Goal: Information Seeking & Learning: Learn about a topic

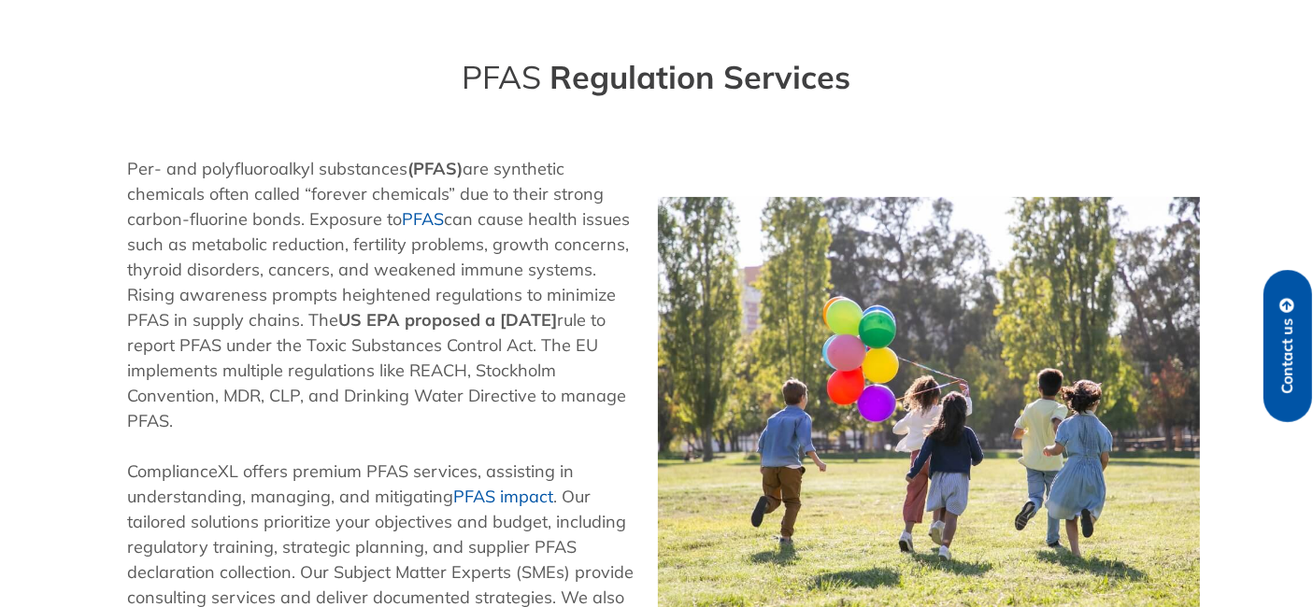
click at [885, 84] on div "PFAS Regulation Services" at bounding box center [656, 77] width 1121 height 19
click at [777, 70] on span "Regulation Services" at bounding box center [700, 77] width 301 height 40
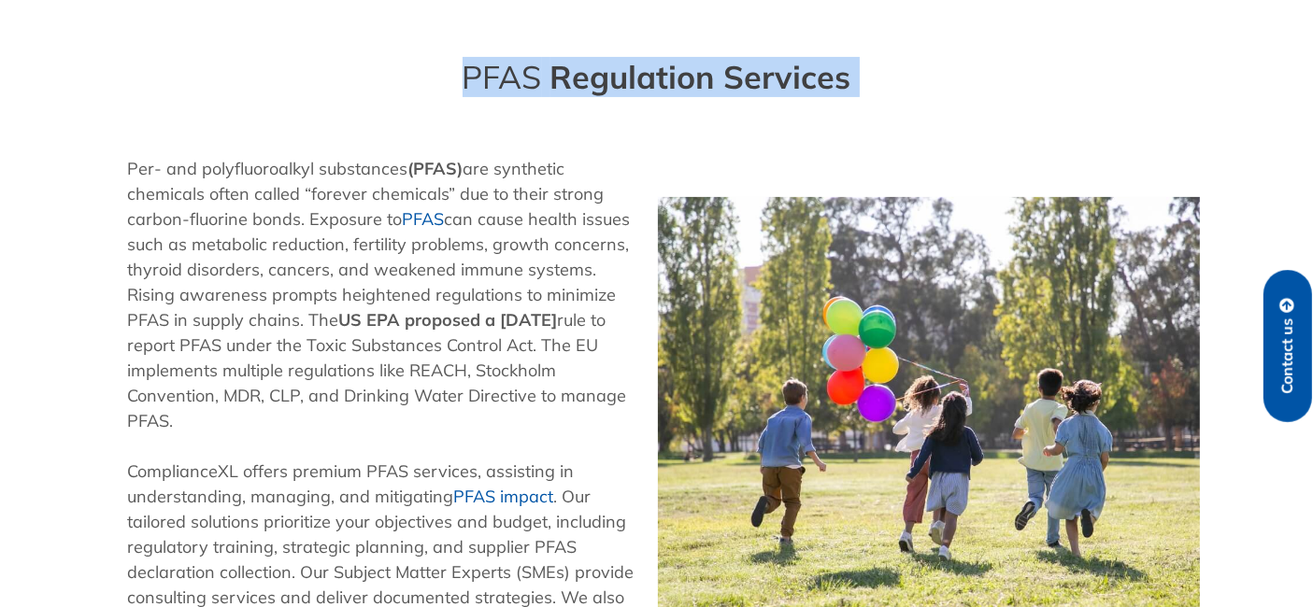
click at [777, 70] on span "Regulation Services" at bounding box center [700, 77] width 301 height 40
click at [819, 68] on span "Regulation Services" at bounding box center [700, 77] width 301 height 40
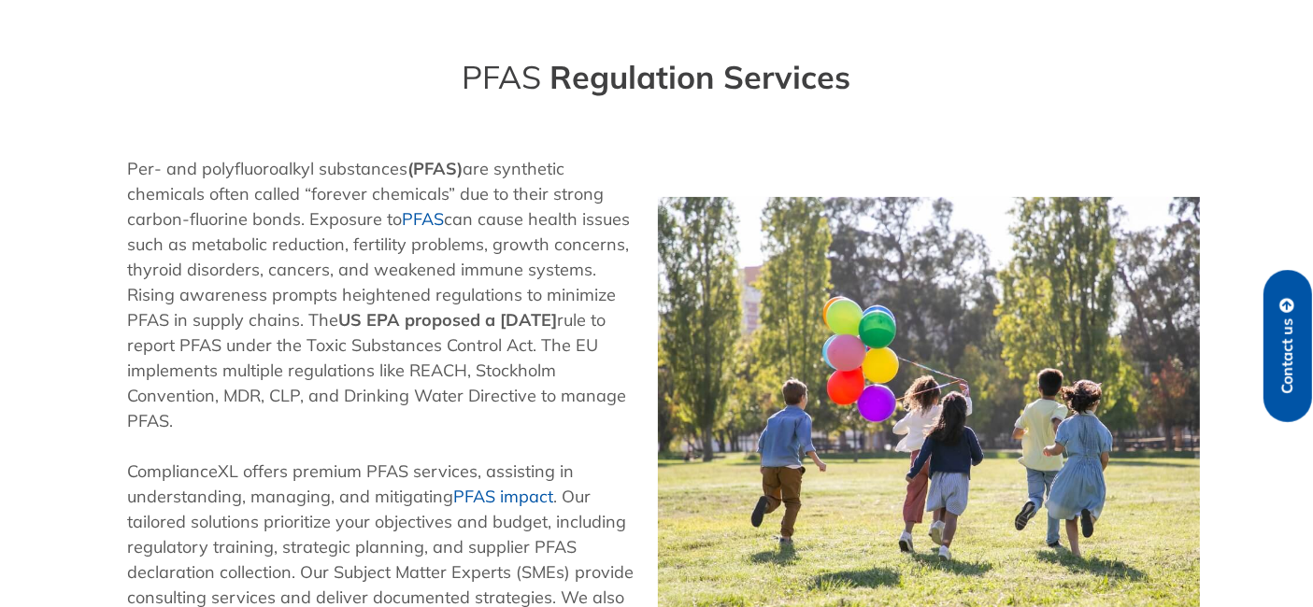
click at [819, 68] on span "Regulation Services" at bounding box center [700, 77] width 301 height 40
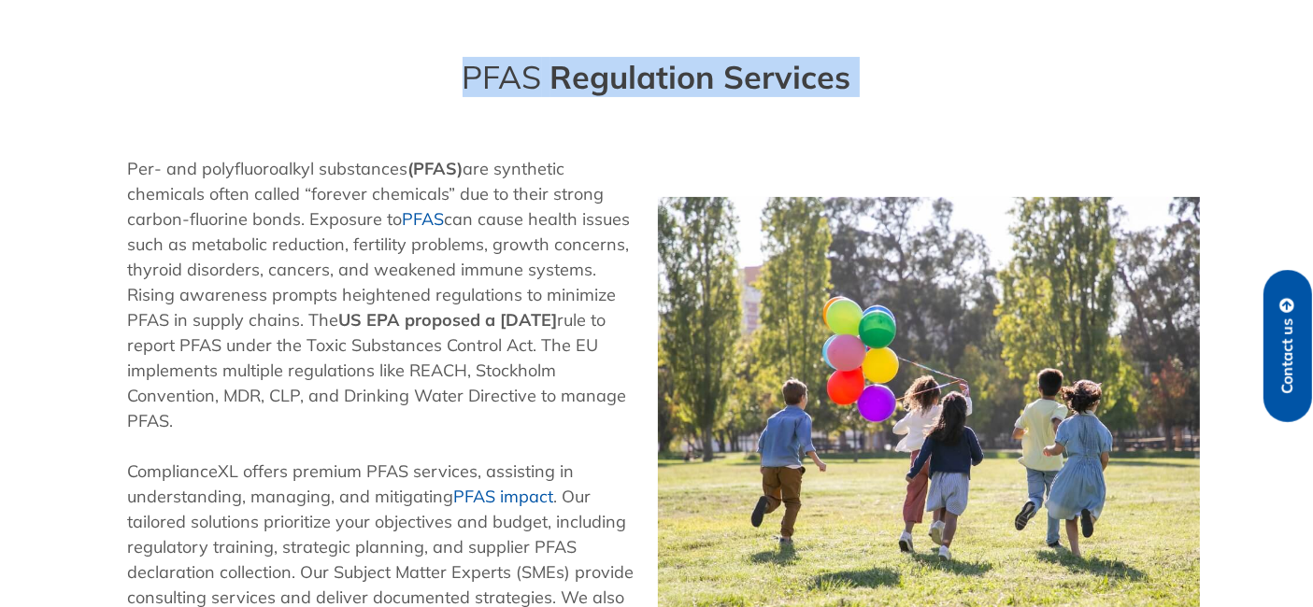
click at [819, 68] on span "Regulation Services" at bounding box center [700, 77] width 301 height 40
click at [887, 68] on div "PFAS Regulation Services" at bounding box center [656, 77] width 1121 height 19
